Goal: Task Accomplishment & Management: Manage account settings

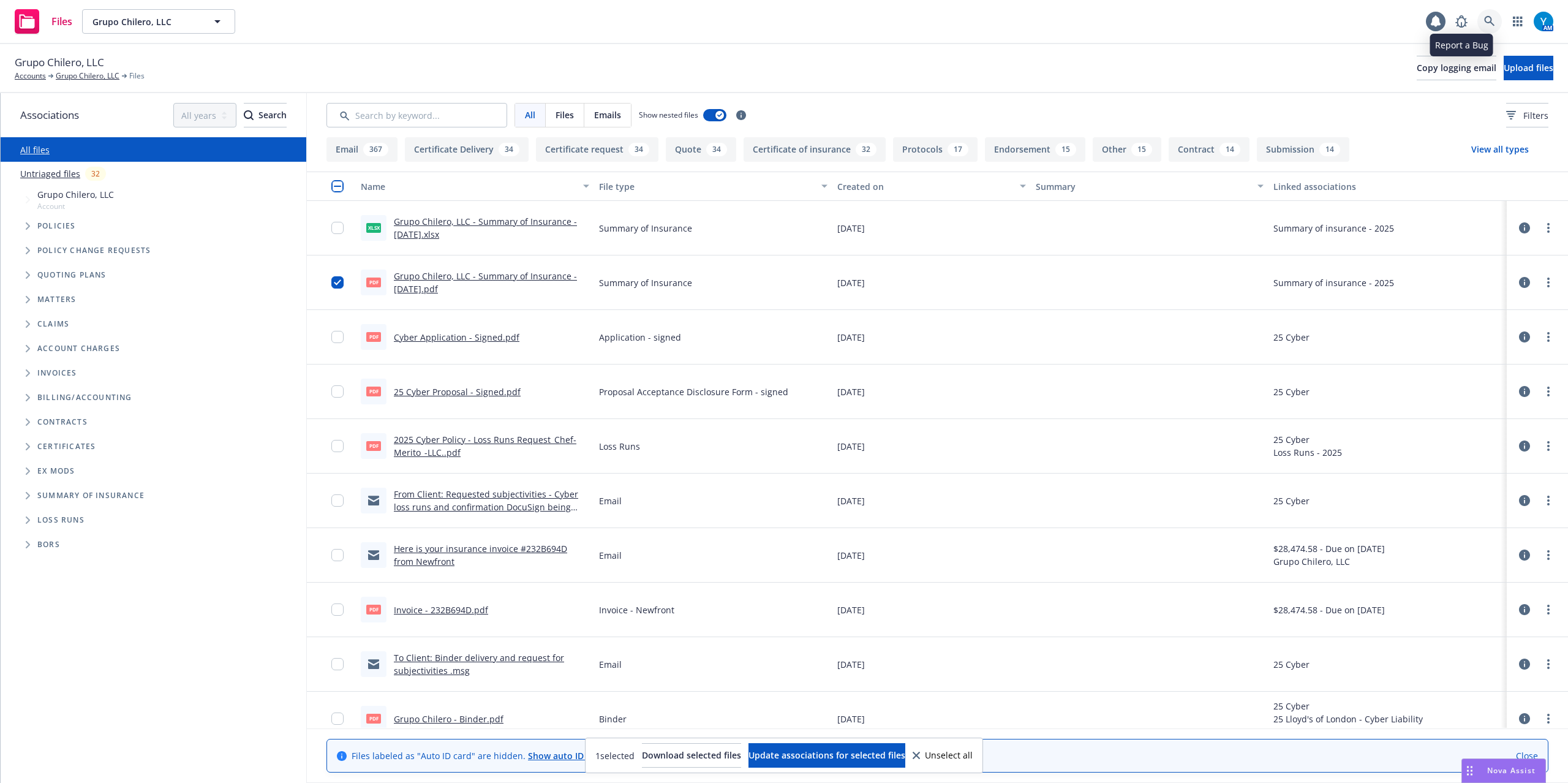
click at [1480, 18] on link at bounding box center [1490, 22] width 24 height 24
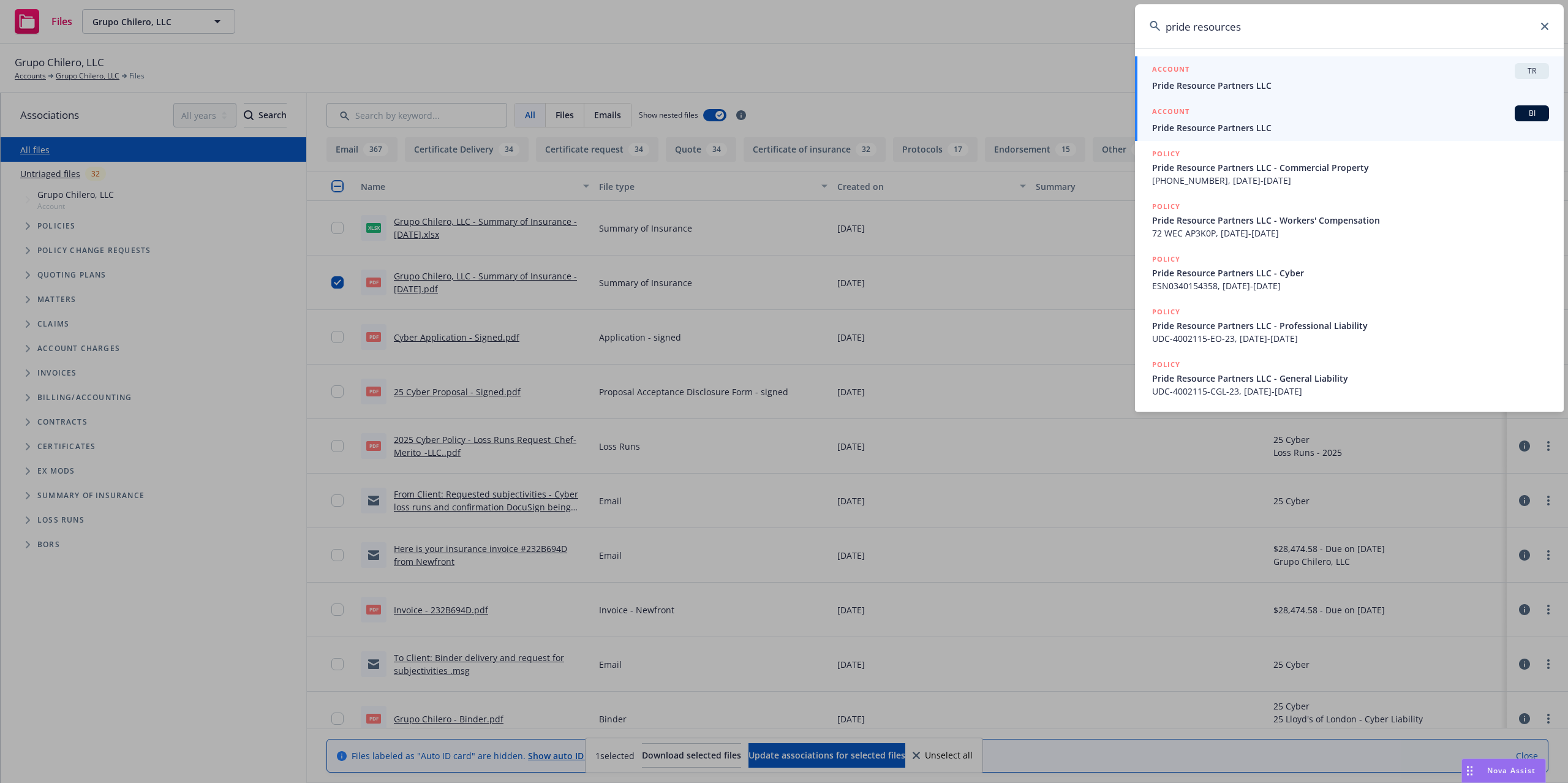
type input "pride resources"
click at [1319, 136] on link "ACCOUNT BI Pride Resource Partners LLC" at bounding box center [1349, 120] width 429 height 43
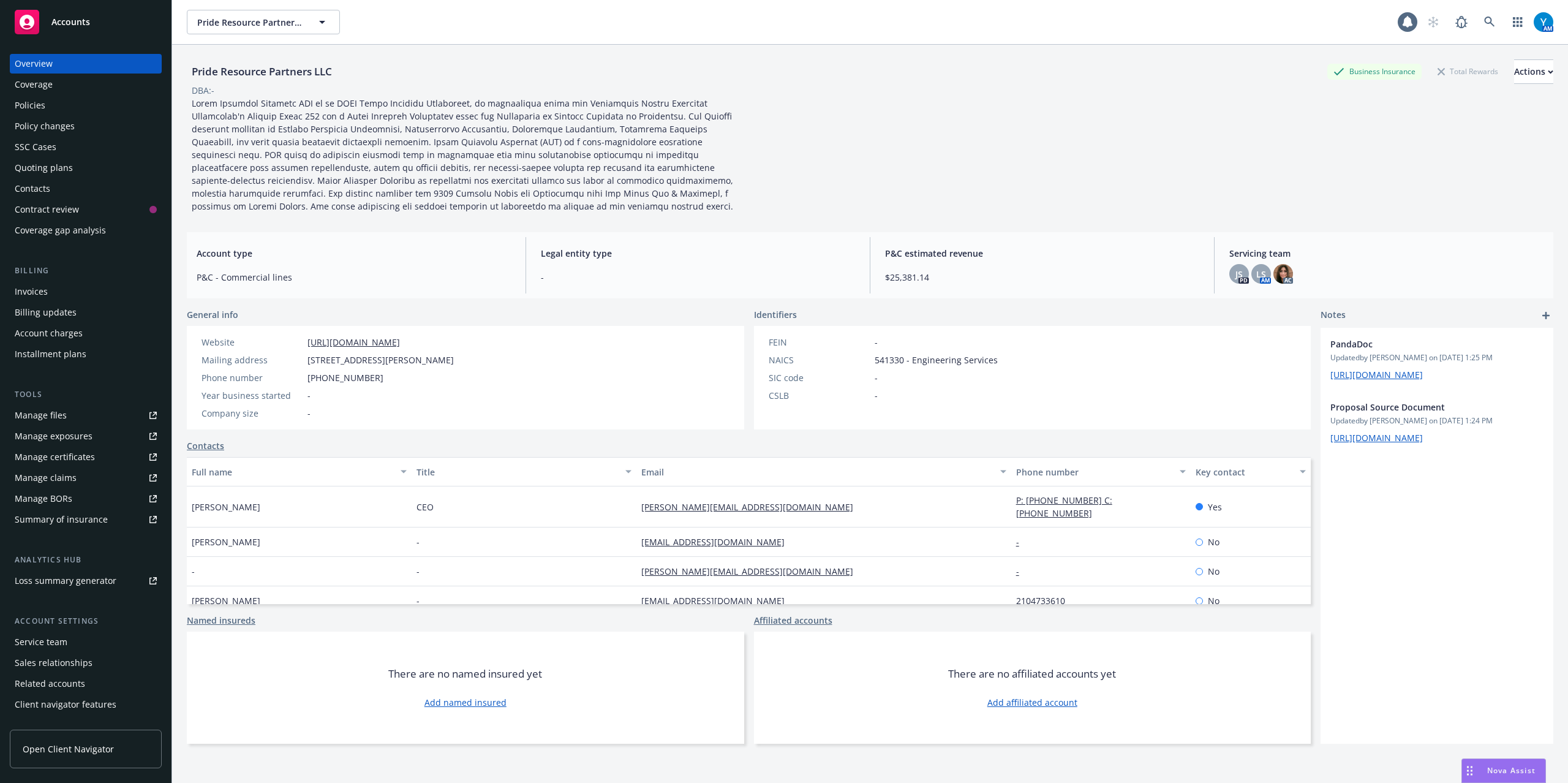
click at [45, 114] on div "Policies" at bounding box center [86, 105] width 142 height 20
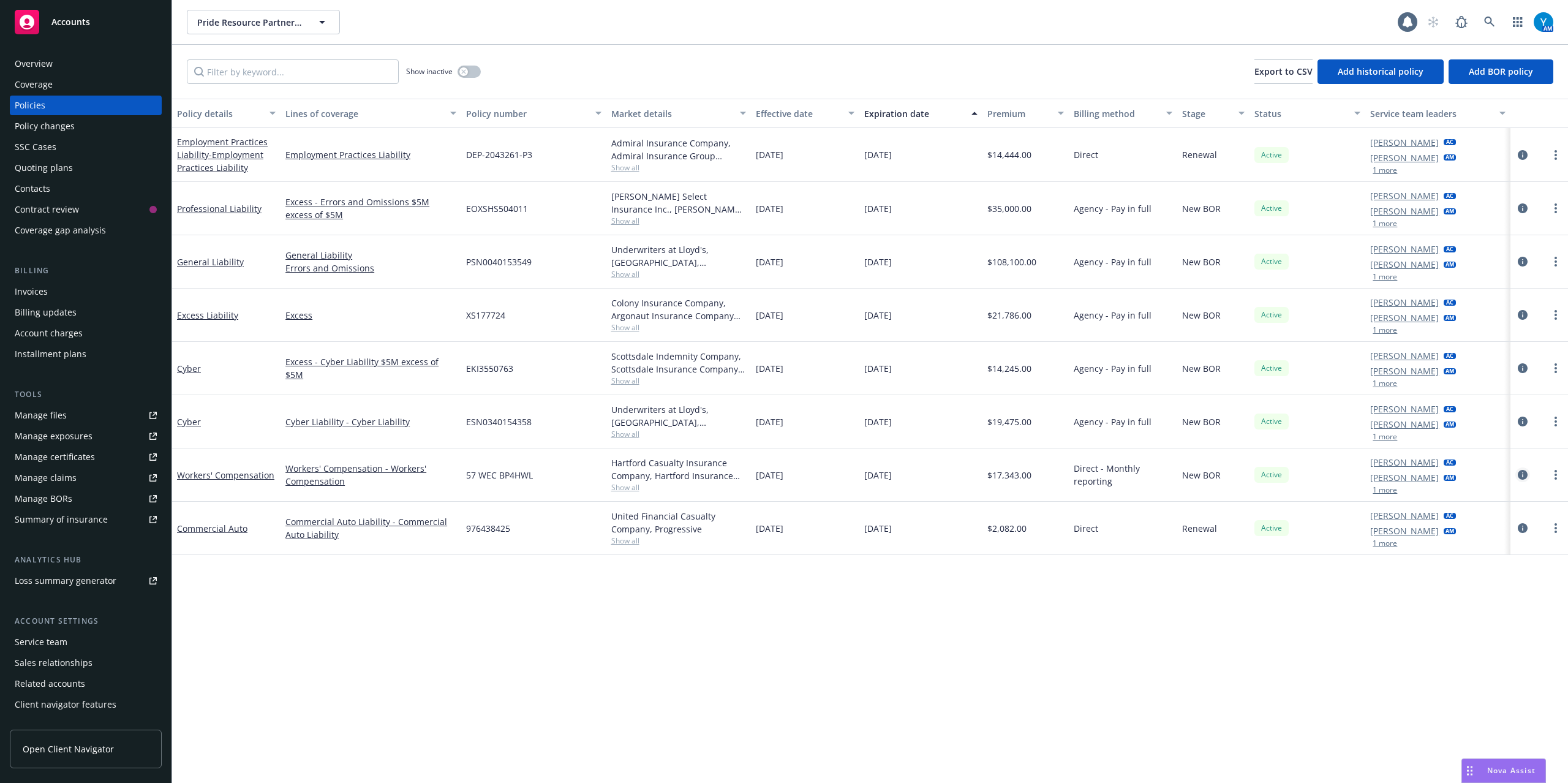
click at [1520, 476] on icon "circleInformation" at bounding box center [1523, 475] width 9 height 9
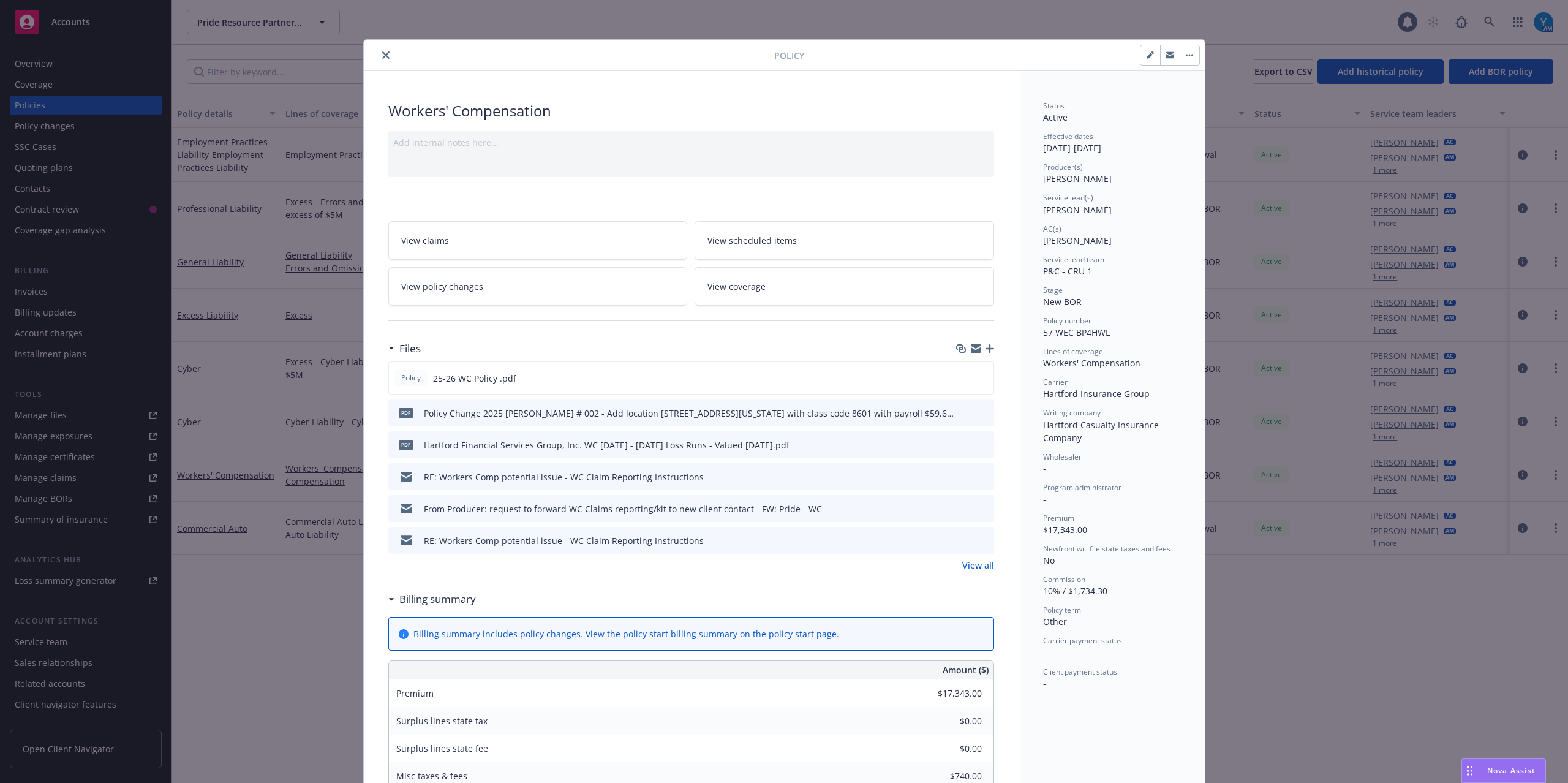
click at [530, 292] on link "View policy changes" at bounding box center [538, 286] width 300 height 39
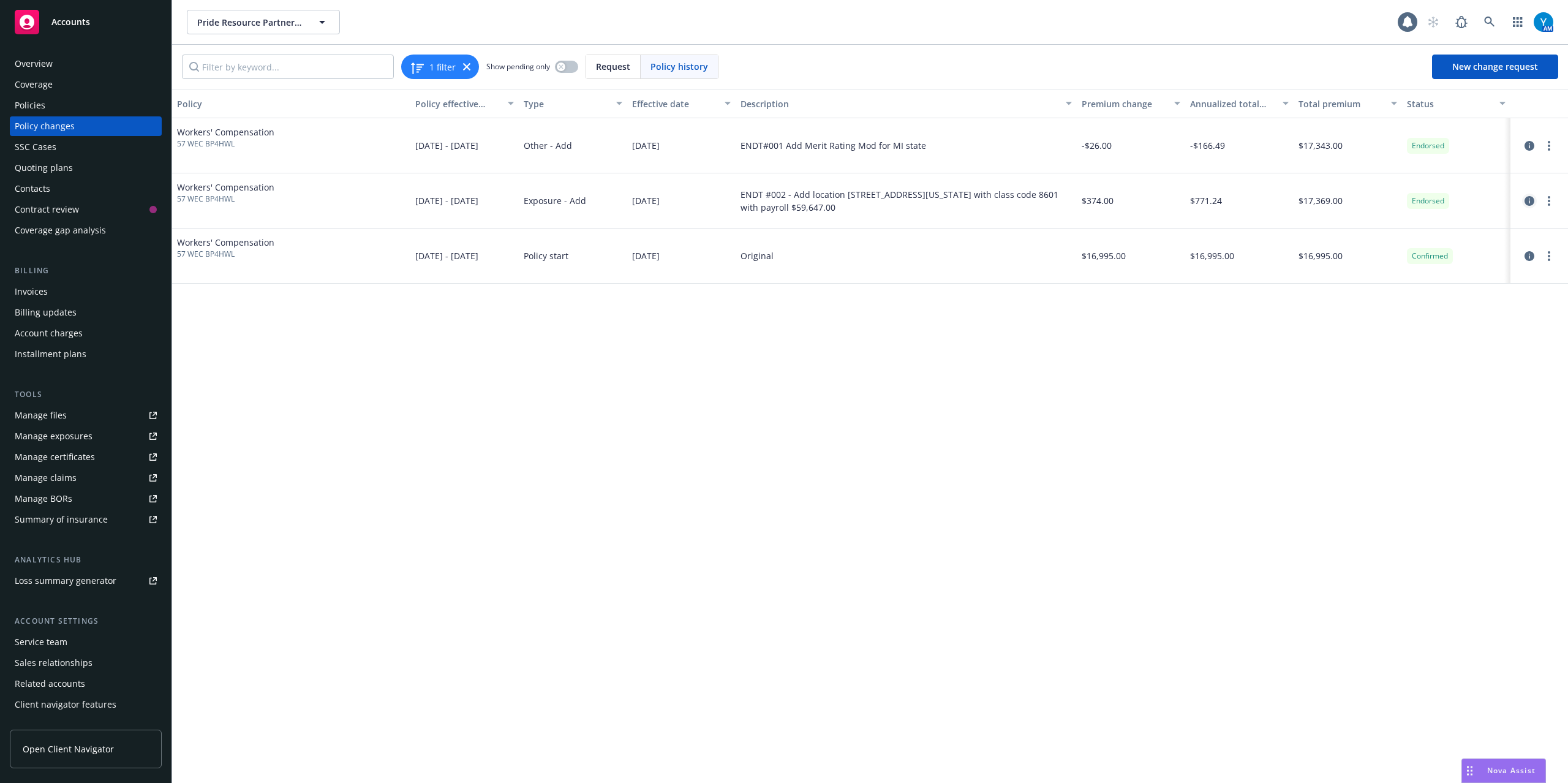
click at [1526, 202] on icon "circleInformation" at bounding box center [1529, 201] width 9 height 9
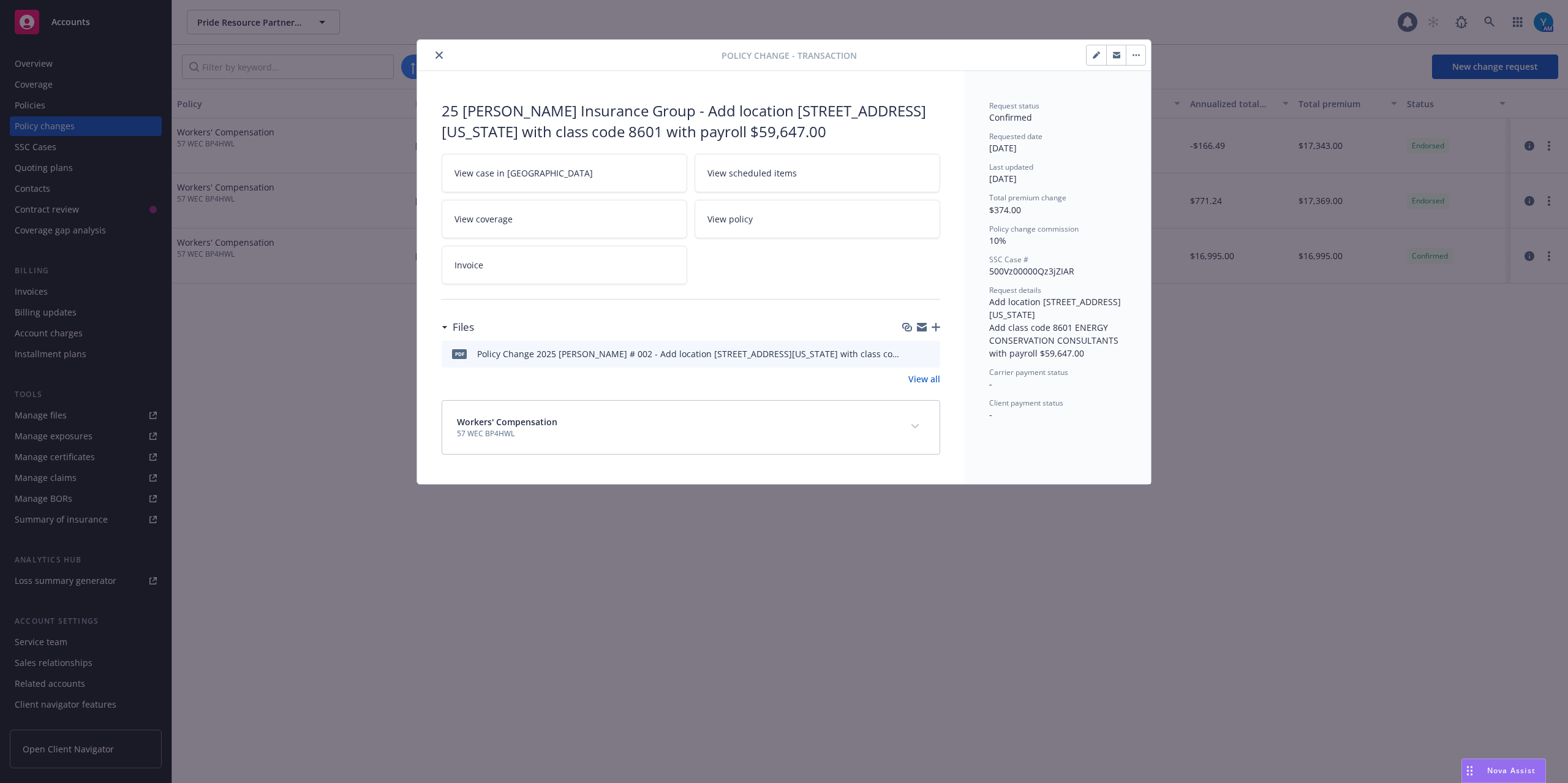
click at [527, 169] on link "View case in SSC" at bounding box center [564, 172] width 245 height 39
click at [442, 60] on button "close" at bounding box center [439, 55] width 15 height 15
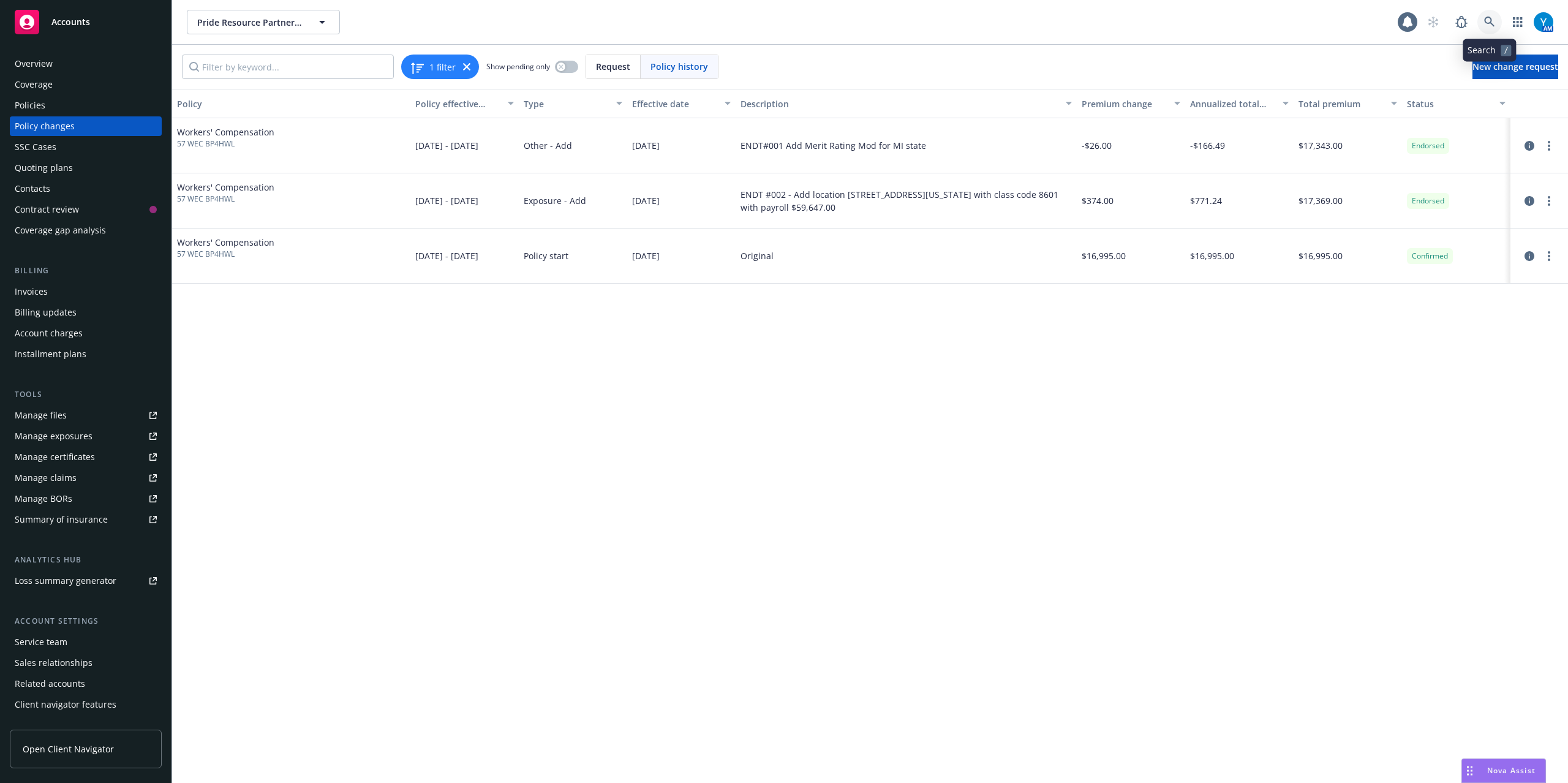
click at [1488, 20] on icon at bounding box center [1490, 22] width 11 height 11
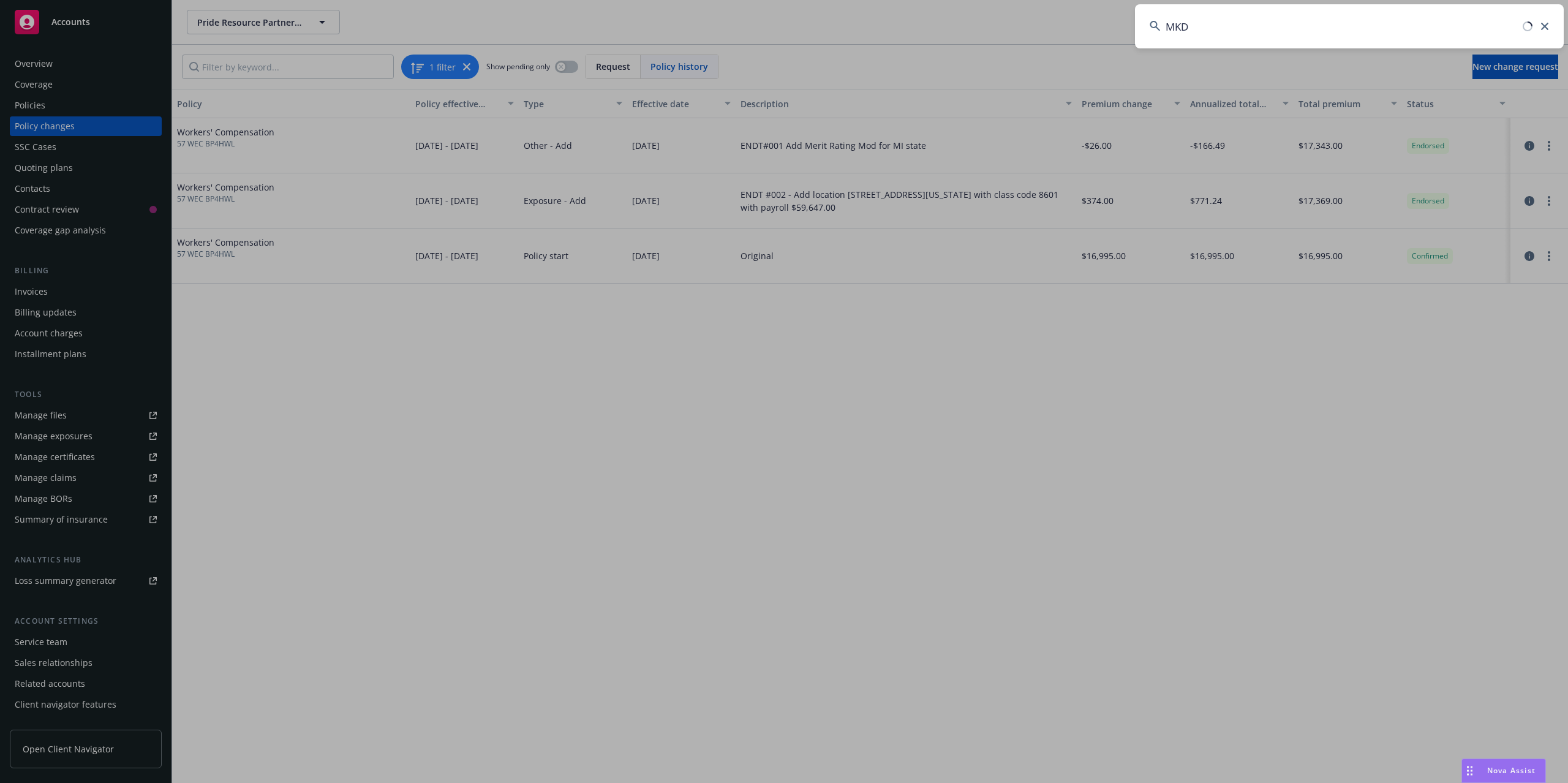
click at [1253, 28] on input "MKD" at bounding box center [1349, 26] width 429 height 44
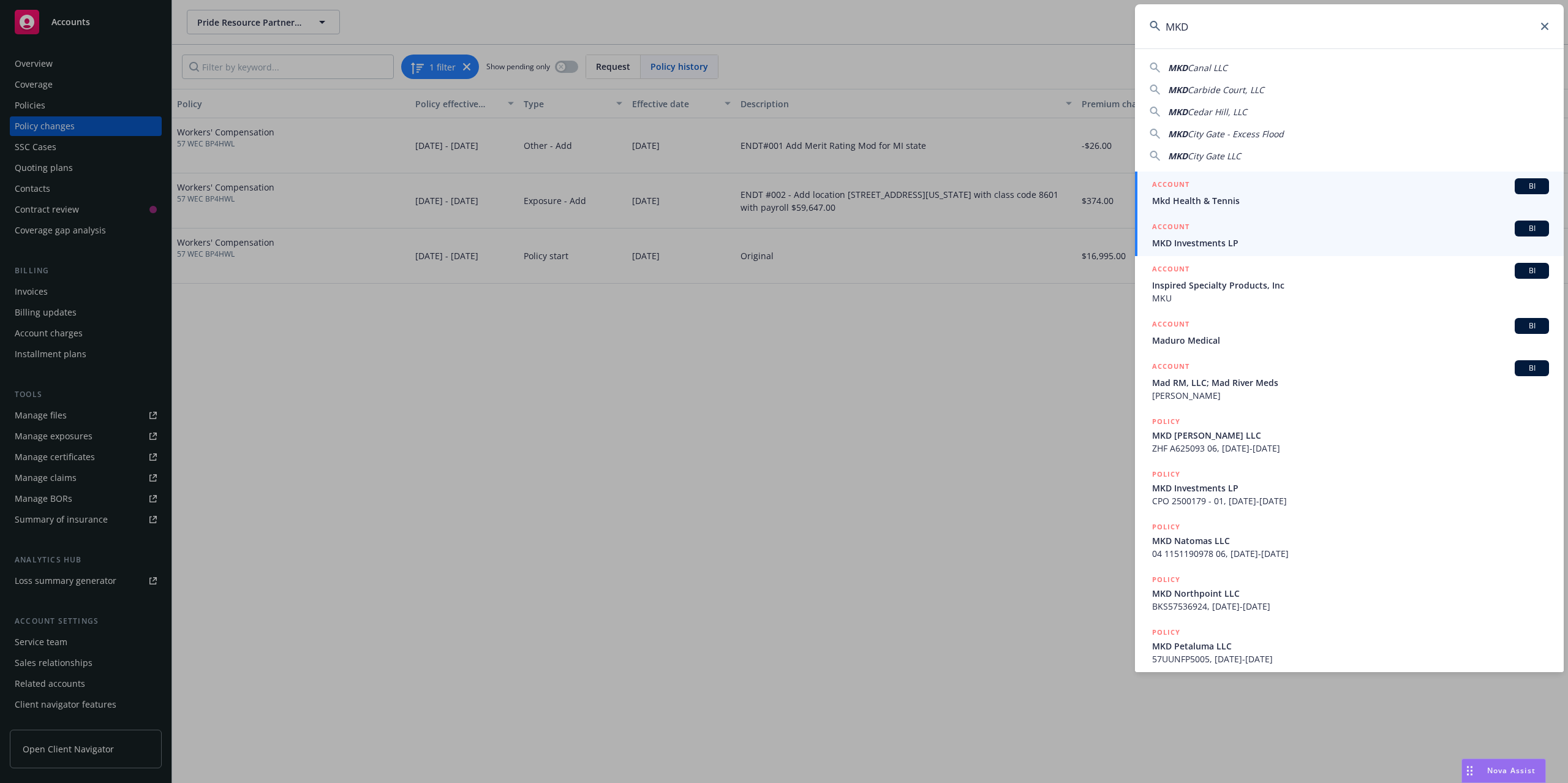
type input "MKD"
click at [1222, 243] on span "MKD Investments LP" at bounding box center [1350, 243] width 397 height 13
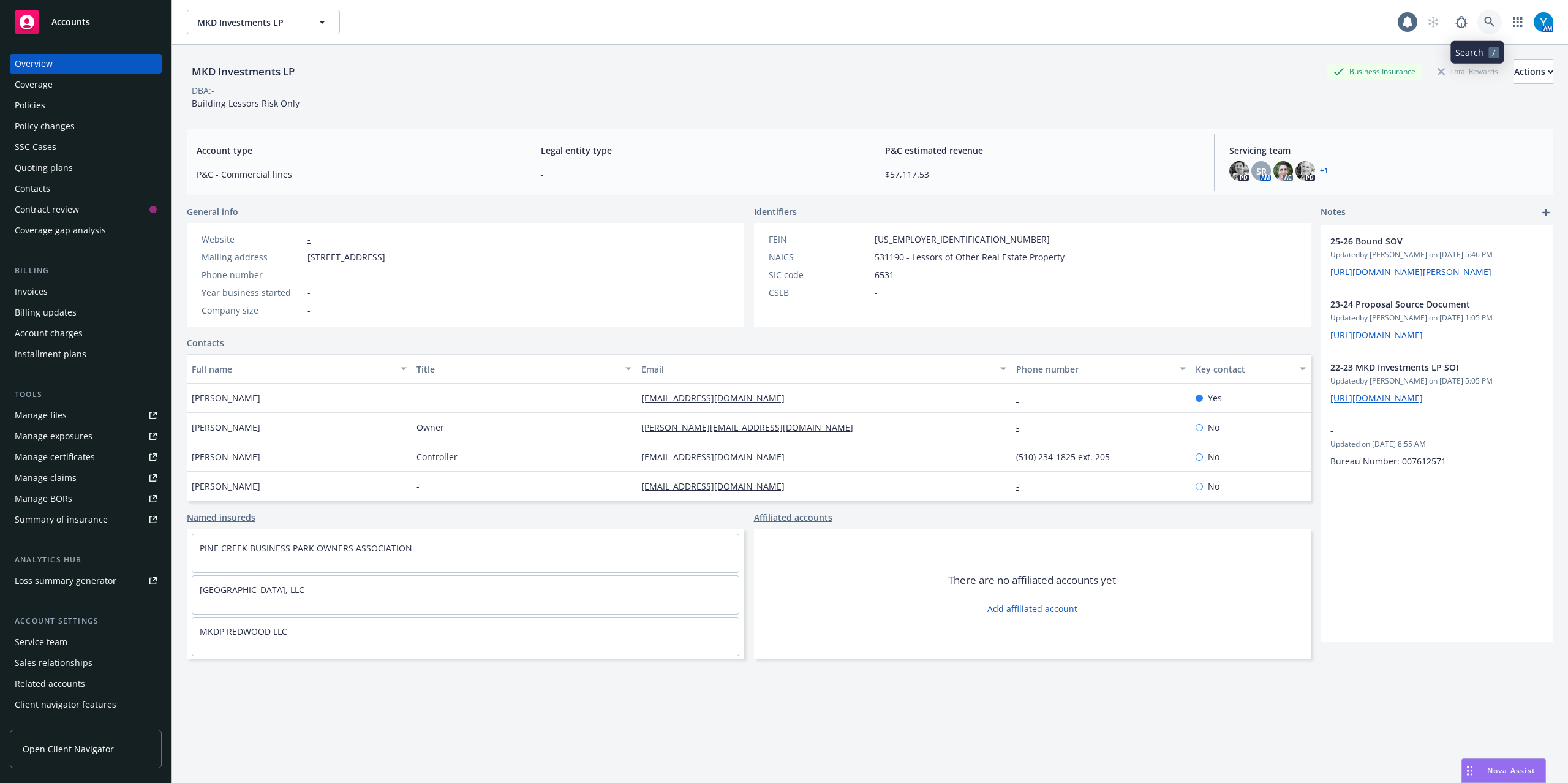
click at [1484, 16] on icon at bounding box center [1490, 22] width 11 height 11
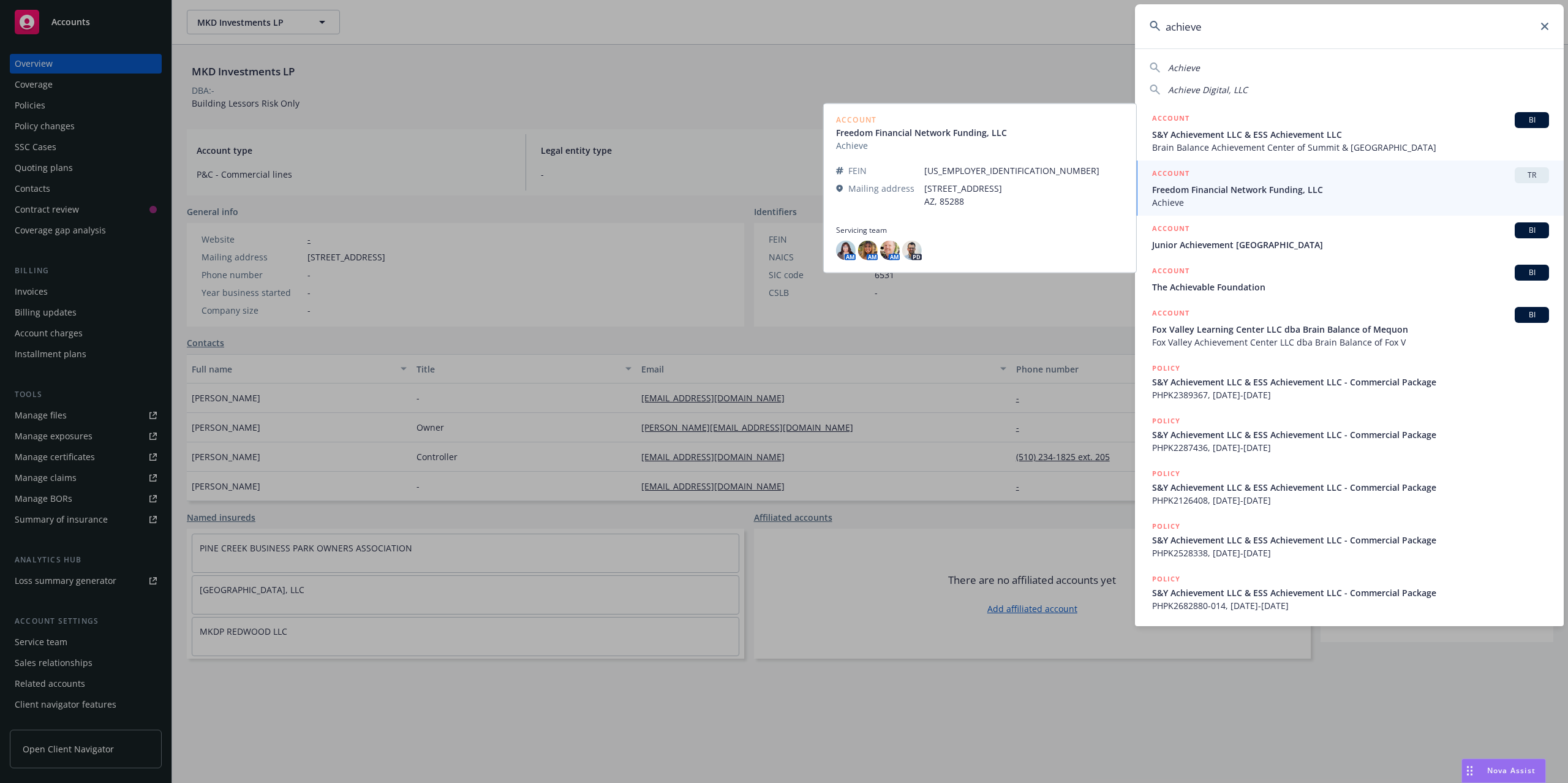
drag, startPoint x: 1242, startPoint y: 27, endPoint x: 1035, endPoint y: 28, distance: 207.0
click at [1031, 37] on div "achieve Achieve Achieve Digital, LLC ACCOUNT BI S&Y Achievement LLC & ESS Achie…" at bounding box center [784, 392] width 1568 height 783
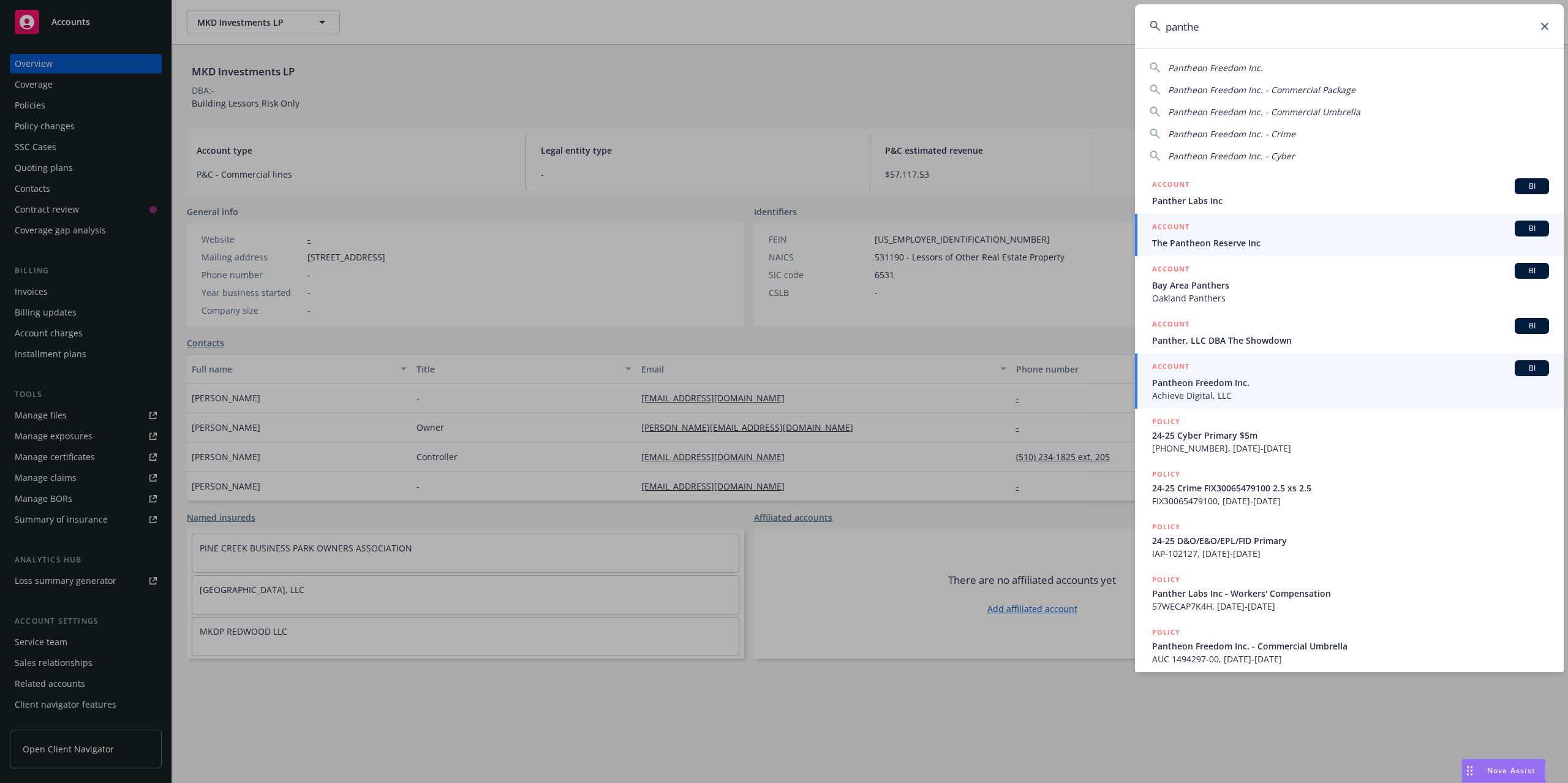
type input "panthe"
click at [1233, 381] on span "Pantheon Freedom Inc." at bounding box center [1350, 382] width 397 height 13
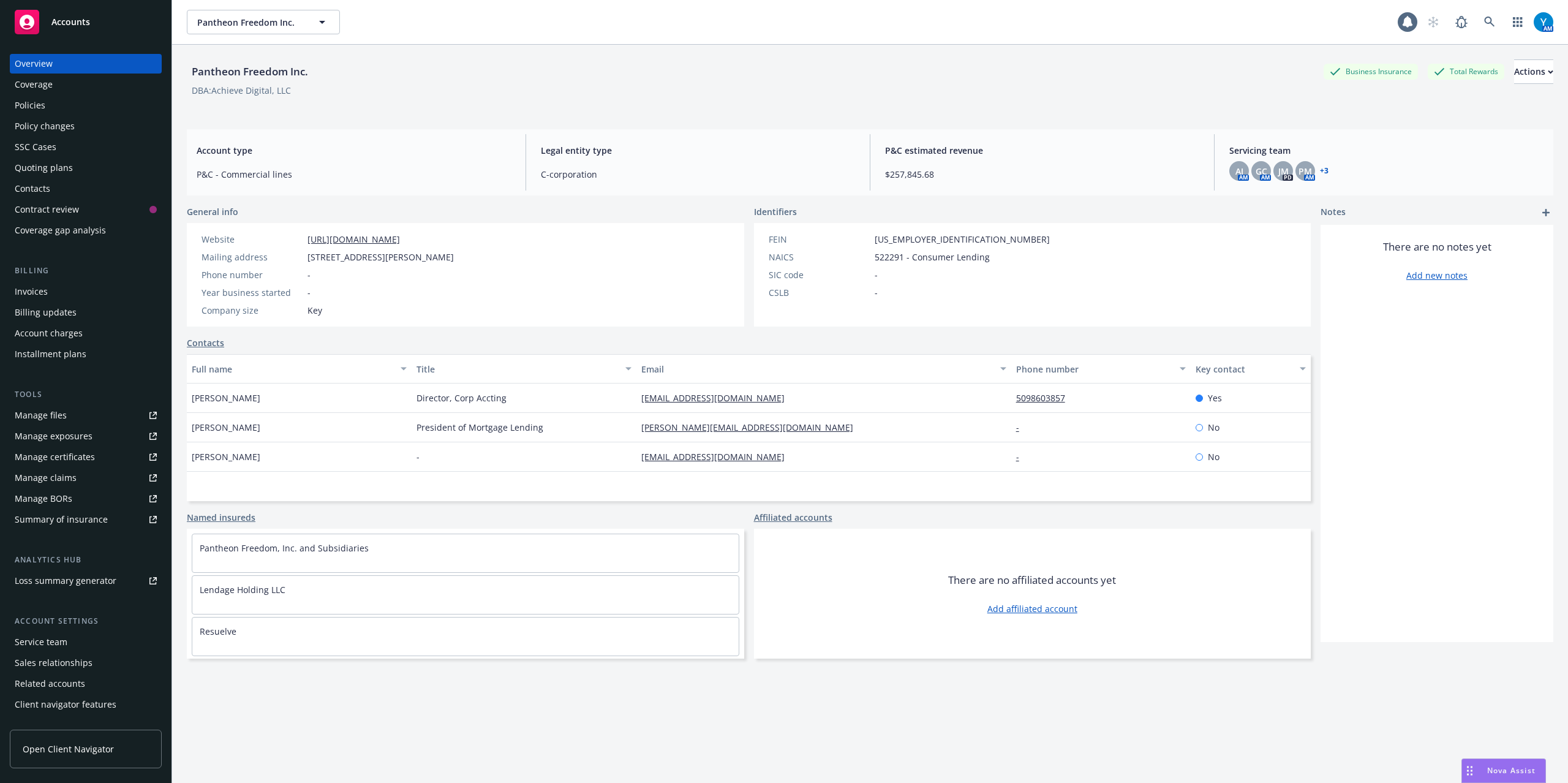
click at [57, 293] on div "Invoices" at bounding box center [86, 291] width 142 height 20
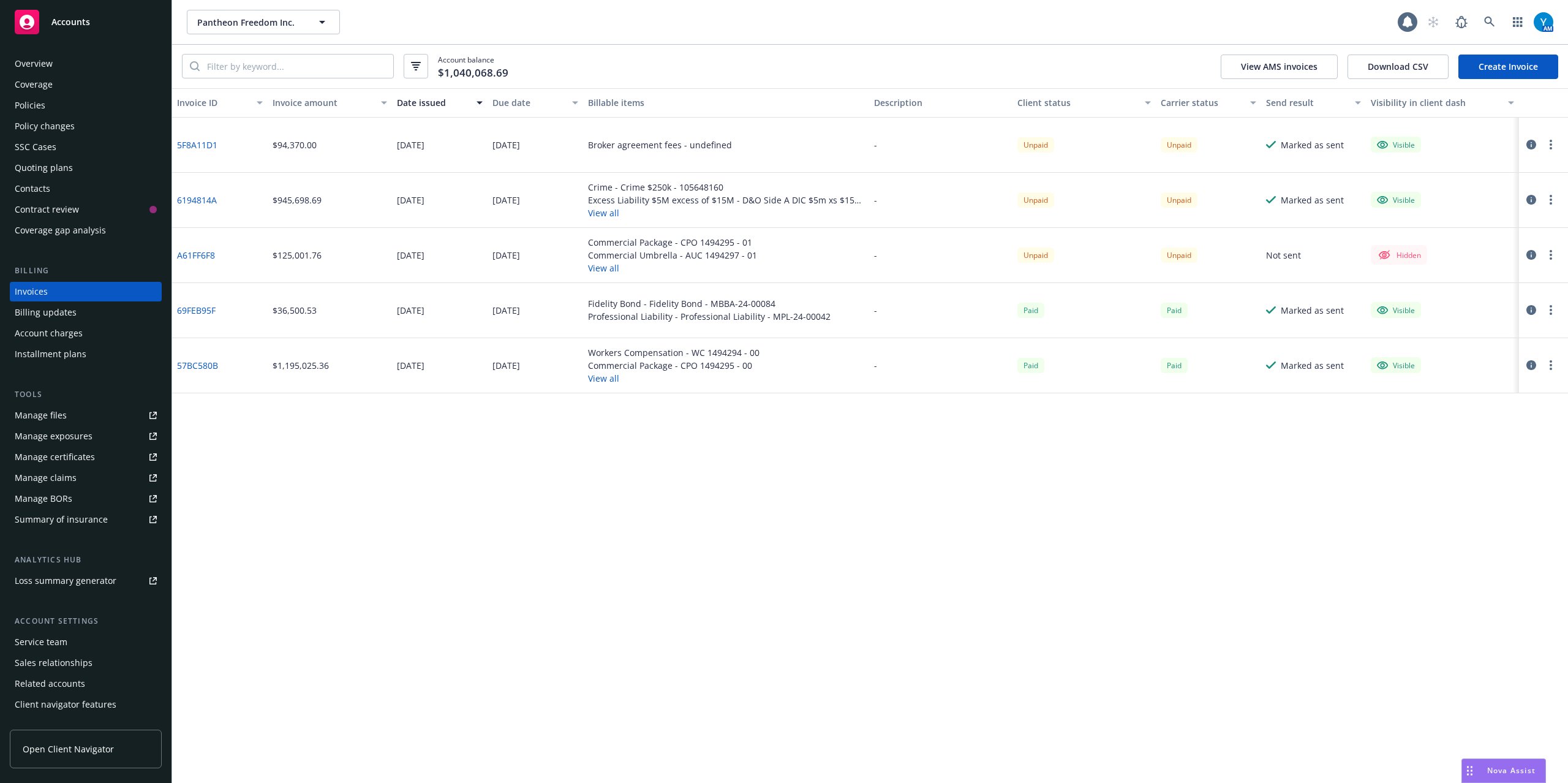
click at [602, 263] on button "View all" at bounding box center [673, 268] width 169 height 13
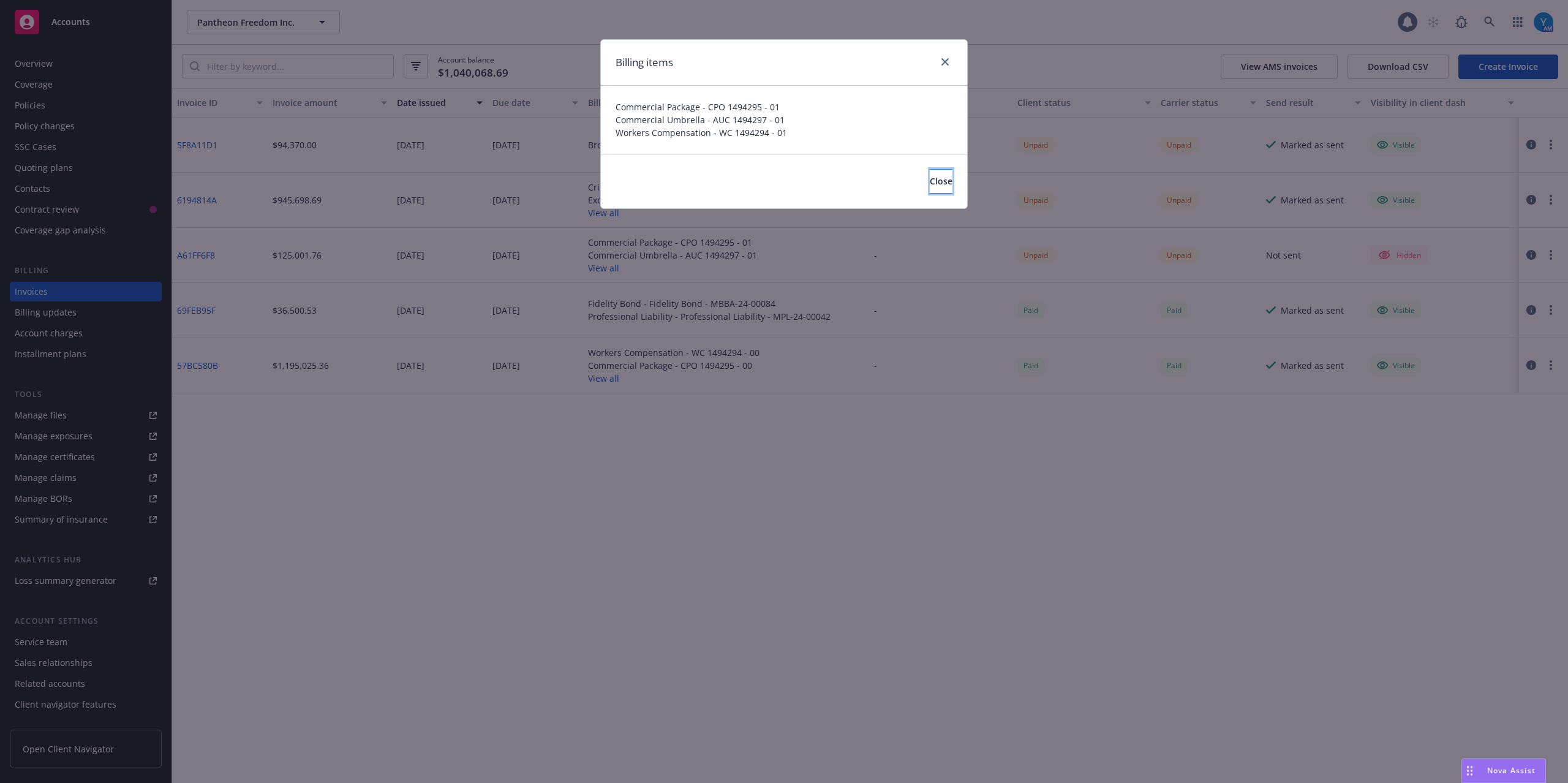
click at [930, 178] on span "Close" at bounding box center [941, 181] width 23 height 11
